Goal: Task Accomplishment & Management: Use online tool/utility

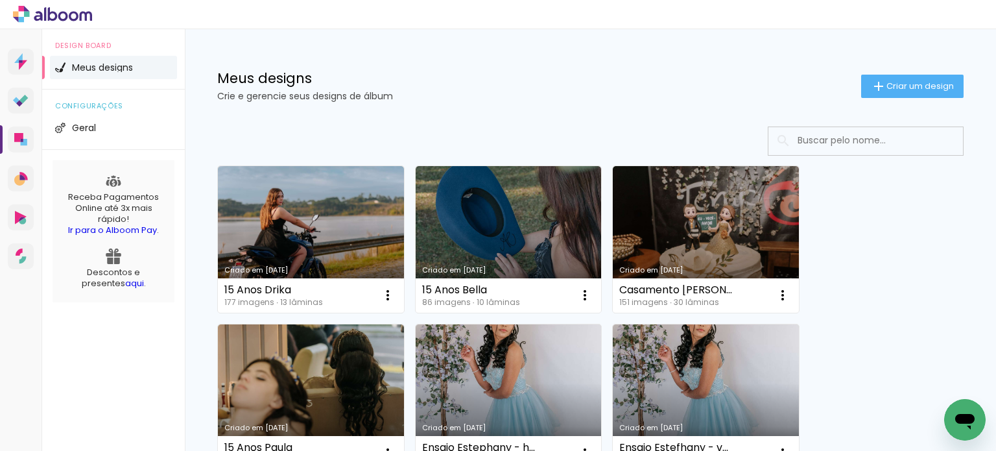
click at [670, 208] on link "Criado em [DATE]" at bounding box center [706, 239] width 186 height 147
